Goal: Obtain resource: Obtain resource

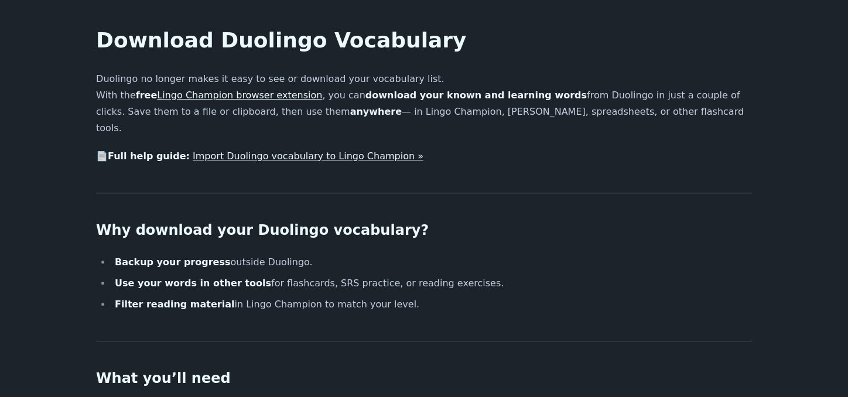
scroll to position [36, 0]
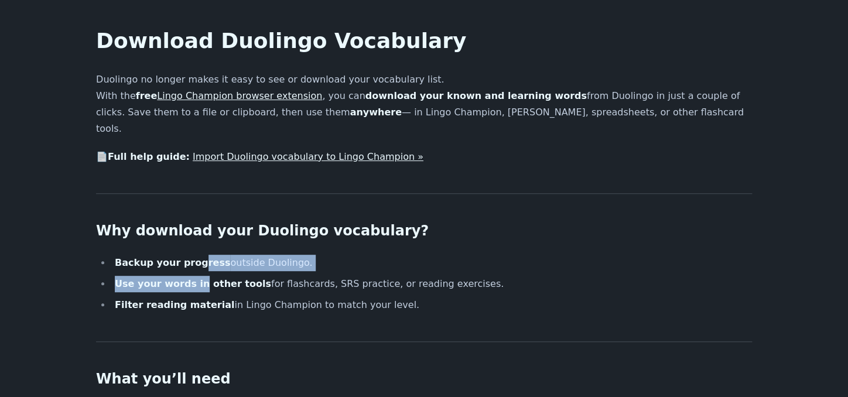
drag, startPoint x: 194, startPoint y: 248, endPoint x: 194, endPoint y: 260, distance: 12.3
click at [194, 260] on ul "Backup your progress outside [GEOGRAPHIC_DATA]. Use your words in other tools f…" at bounding box center [424, 284] width 656 height 59
click at [194, 276] on li "Use your words in other tools for flashcards, SRS practice, or reading exercise…" at bounding box center [431, 284] width 641 height 16
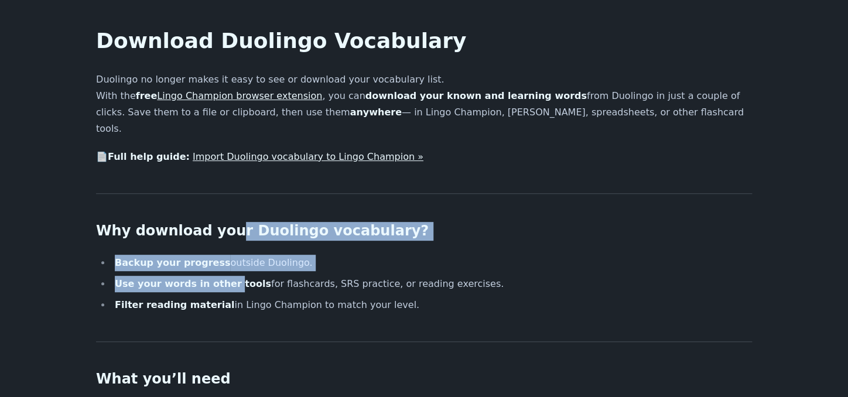
drag, startPoint x: 221, startPoint y: 213, endPoint x: 224, endPoint y: 264, distance: 51.6
click at [224, 278] on strong "Use your words in other tools" at bounding box center [193, 283] width 156 height 11
drag, startPoint x: 211, startPoint y: 215, endPoint x: 218, endPoint y: 273, distance: 57.7
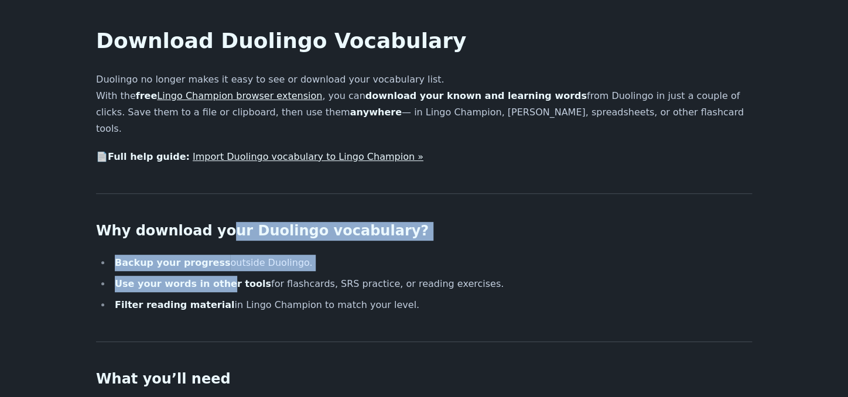
click at [218, 278] on strong "Use your words in other tools" at bounding box center [193, 283] width 156 height 11
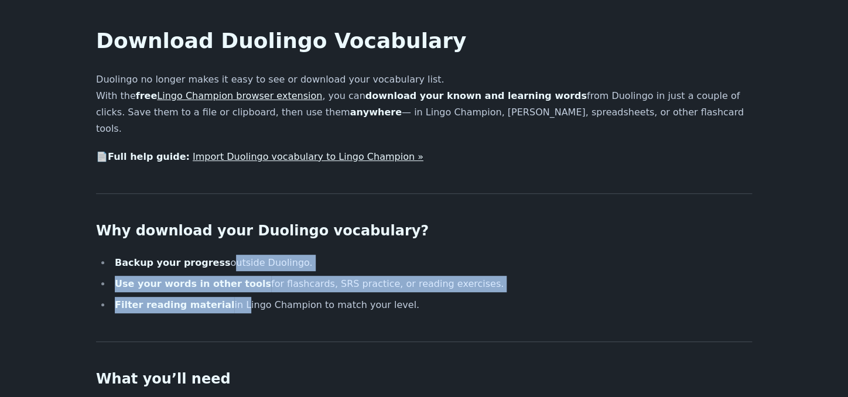
drag, startPoint x: 216, startPoint y: 244, endPoint x: 225, endPoint y: 288, distance: 45.4
click at [225, 288] on ul "Backup your progress outside [GEOGRAPHIC_DATA]. Use your words in other tools f…" at bounding box center [424, 284] width 656 height 59
click at [225, 297] on li "Filter reading material in Lingo Champion to match your level." at bounding box center [431, 305] width 641 height 16
drag, startPoint x: 198, startPoint y: 245, endPoint x: 204, endPoint y: 282, distance: 37.3
click at [204, 282] on ul "Backup your progress outside [GEOGRAPHIC_DATA]. Use your words in other tools f…" at bounding box center [424, 284] width 656 height 59
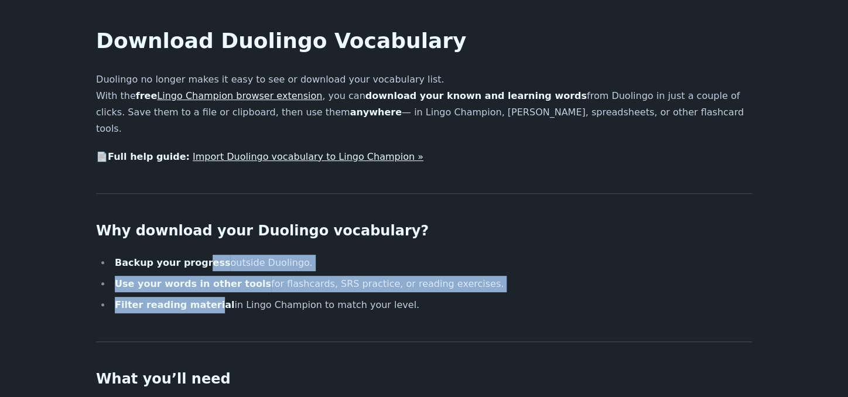
click at [204, 297] on li "Filter reading material in Lingo Champion to match your level." at bounding box center [431, 305] width 641 height 16
